Goal: Check status

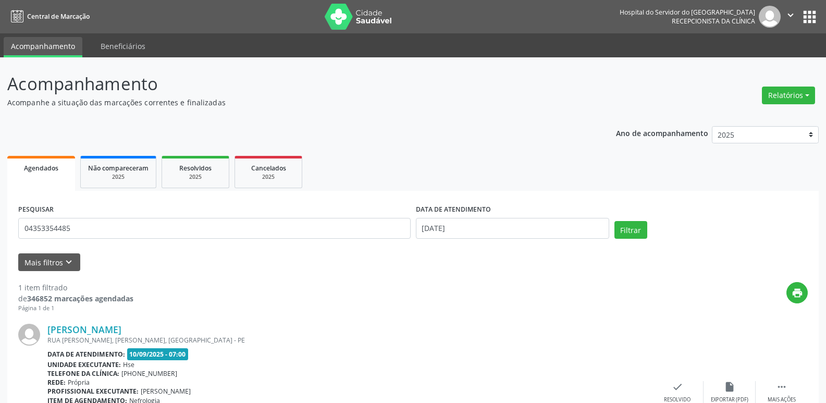
type input "04353354485"
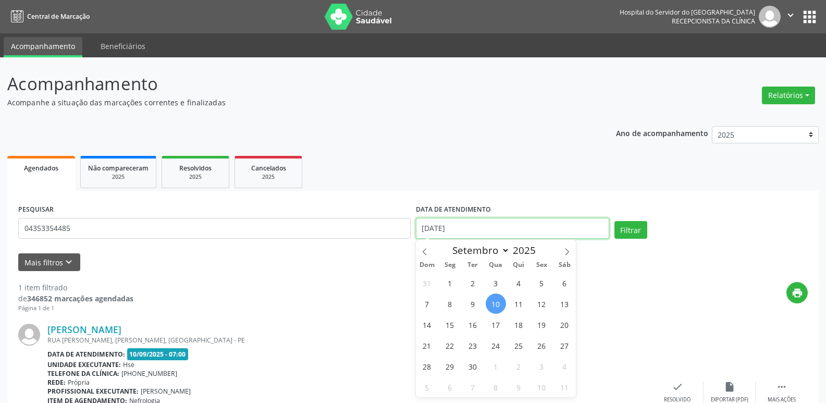
drag, startPoint x: 448, startPoint y: 229, endPoint x: 235, endPoint y: 242, distance: 213.1
click at [243, 246] on form "PESQUISAR 04353354485 DATA DE ATENDIMENTO [DATE] Filtrar UNIDADE EXECUTANTE Sel…" at bounding box center [413, 236] width 790 height 69
click at [625, 225] on button "Filtrar" at bounding box center [631, 230] width 33 height 18
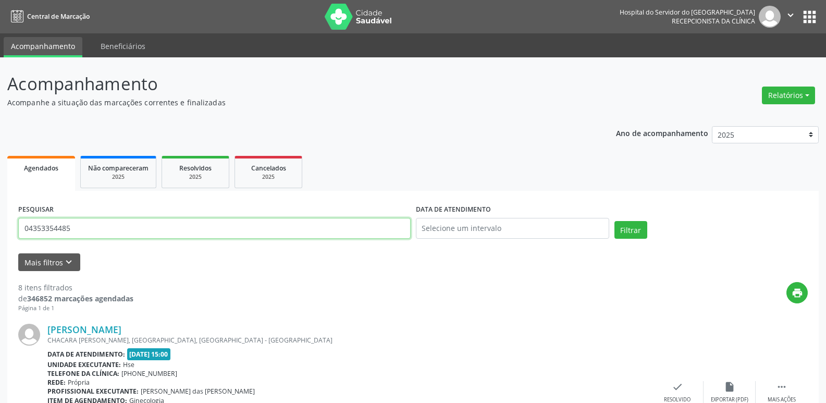
drag, startPoint x: 82, startPoint y: 229, endPoint x: 7, endPoint y: 195, distance: 83.1
type input "34146008468"
click at [625, 231] on button "Filtrar" at bounding box center [631, 230] width 33 height 18
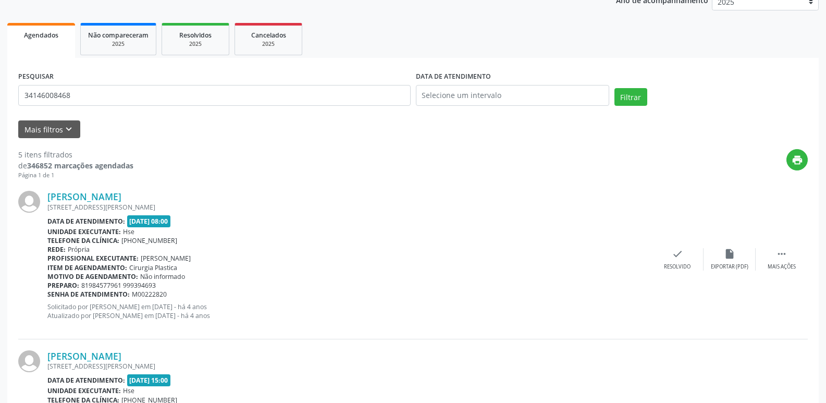
scroll to position [37, 0]
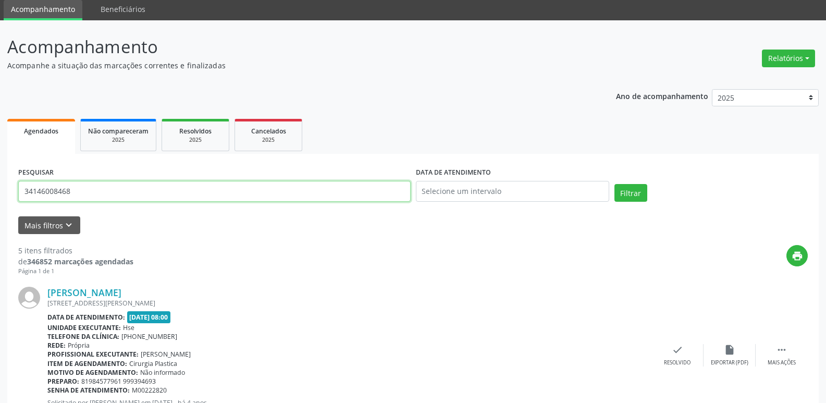
drag, startPoint x: 96, startPoint y: 188, endPoint x: 0, endPoint y: 203, distance: 97.1
type input "13809911453"
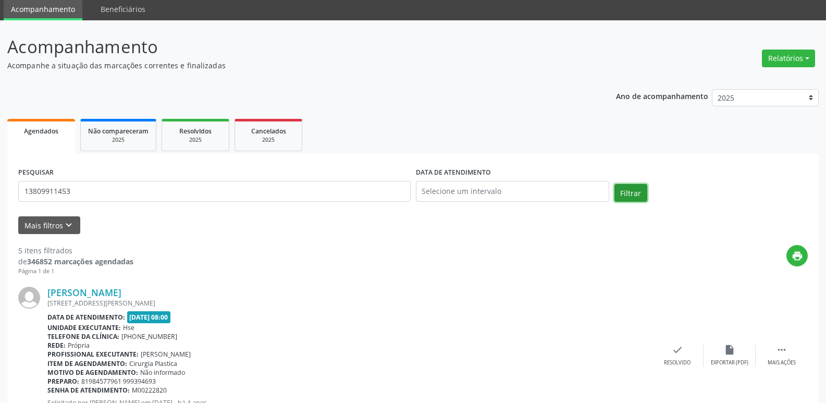
click at [638, 197] on button "Filtrar" at bounding box center [631, 193] width 33 height 18
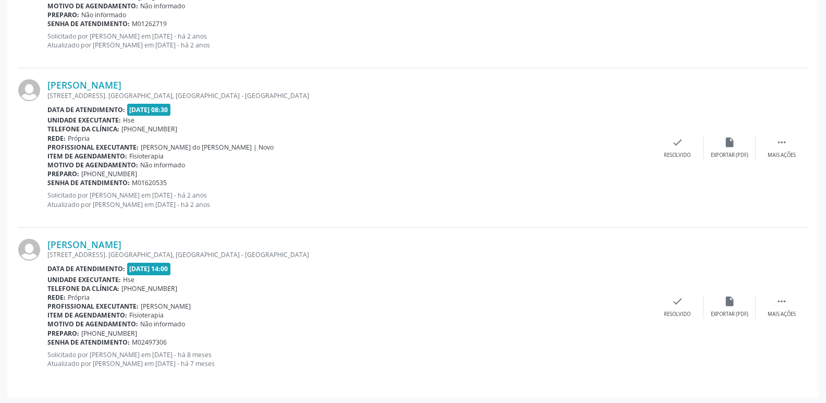
scroll to position [724, 0]
